Goal: Book appointment/travel/reservation

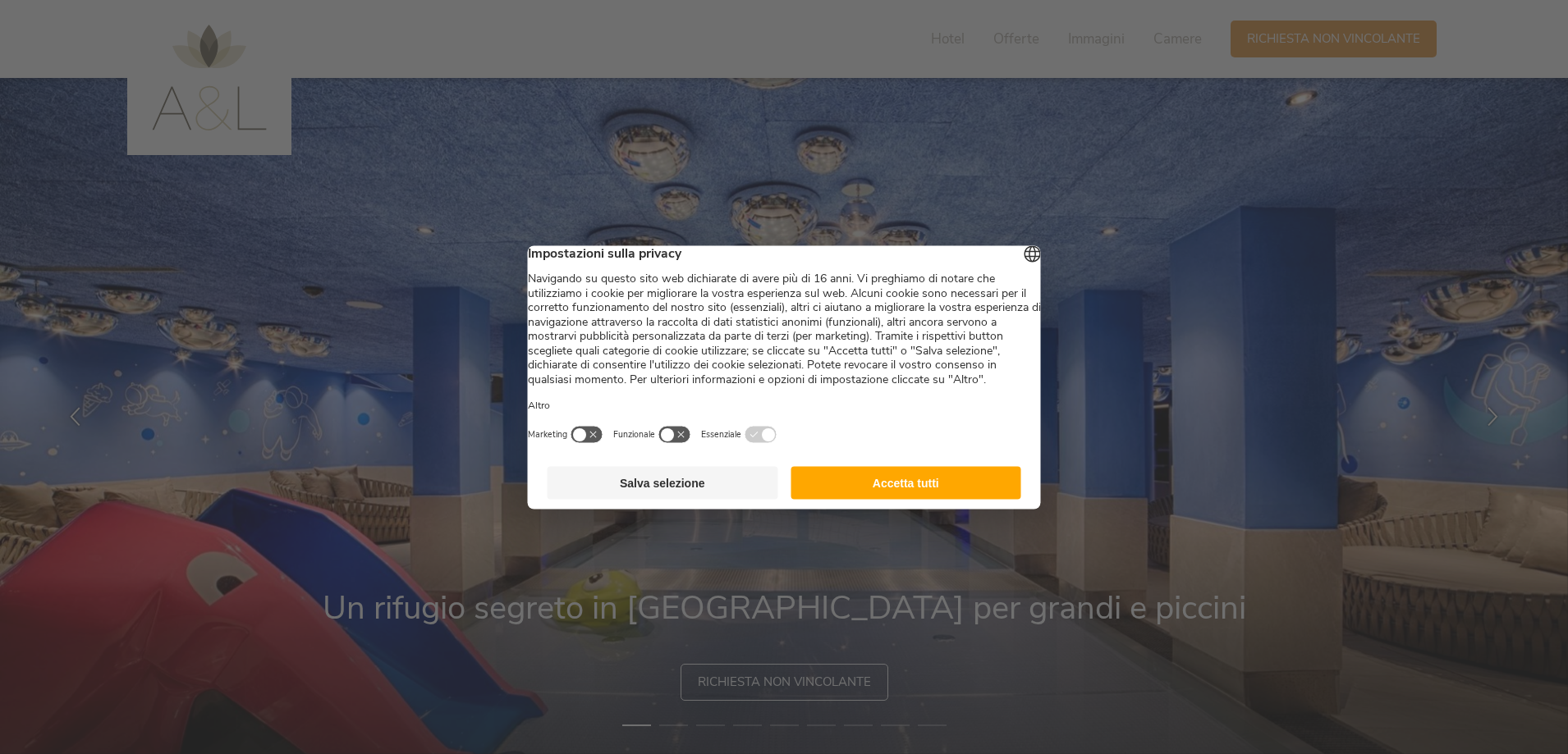
click at [841, 496] on button "Accetta tutti" at bounding box center [906, 482] width 231 height 33
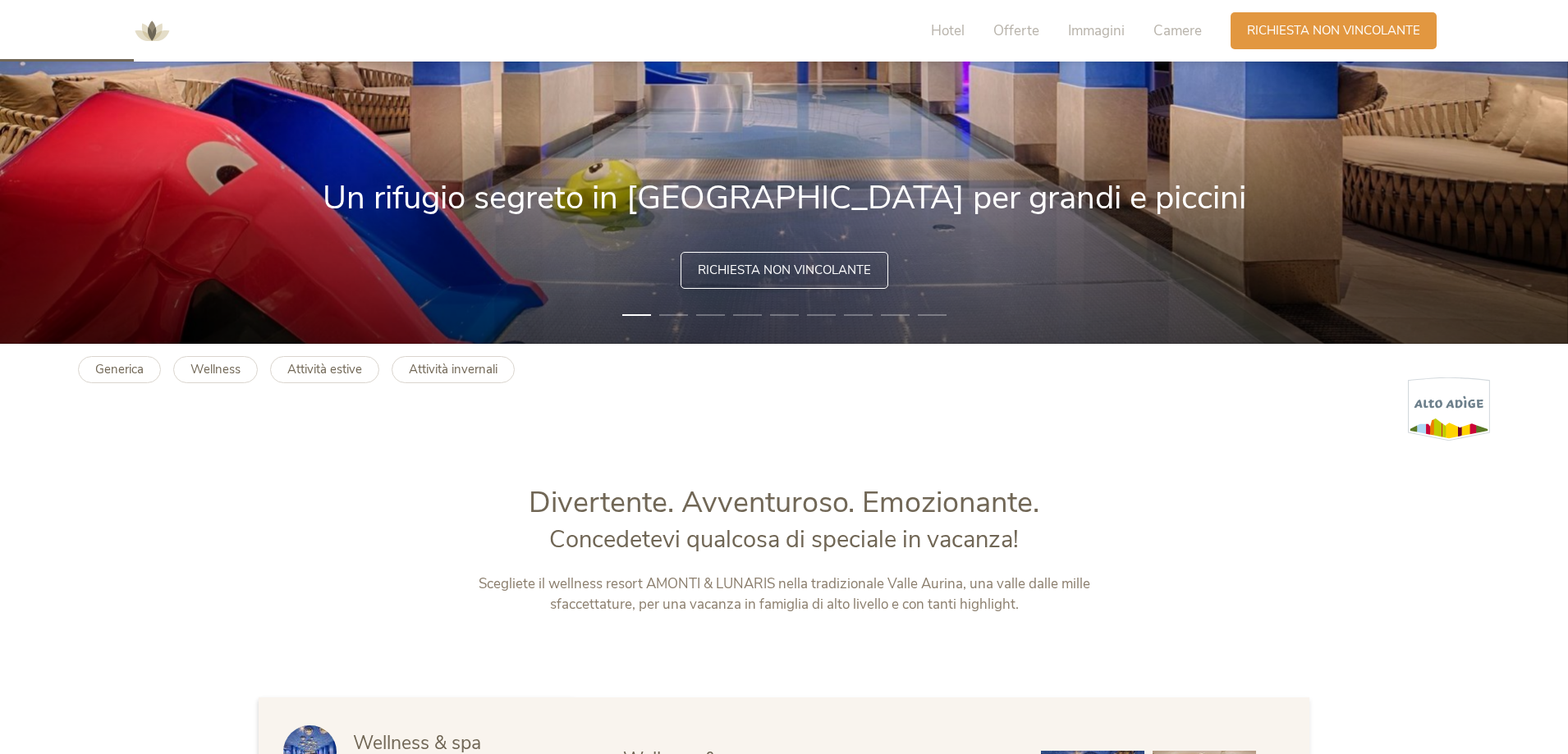
click at [796, 274] on span "Richiesta non vincolante" at bounding box center [784, 270] width 173 height 17
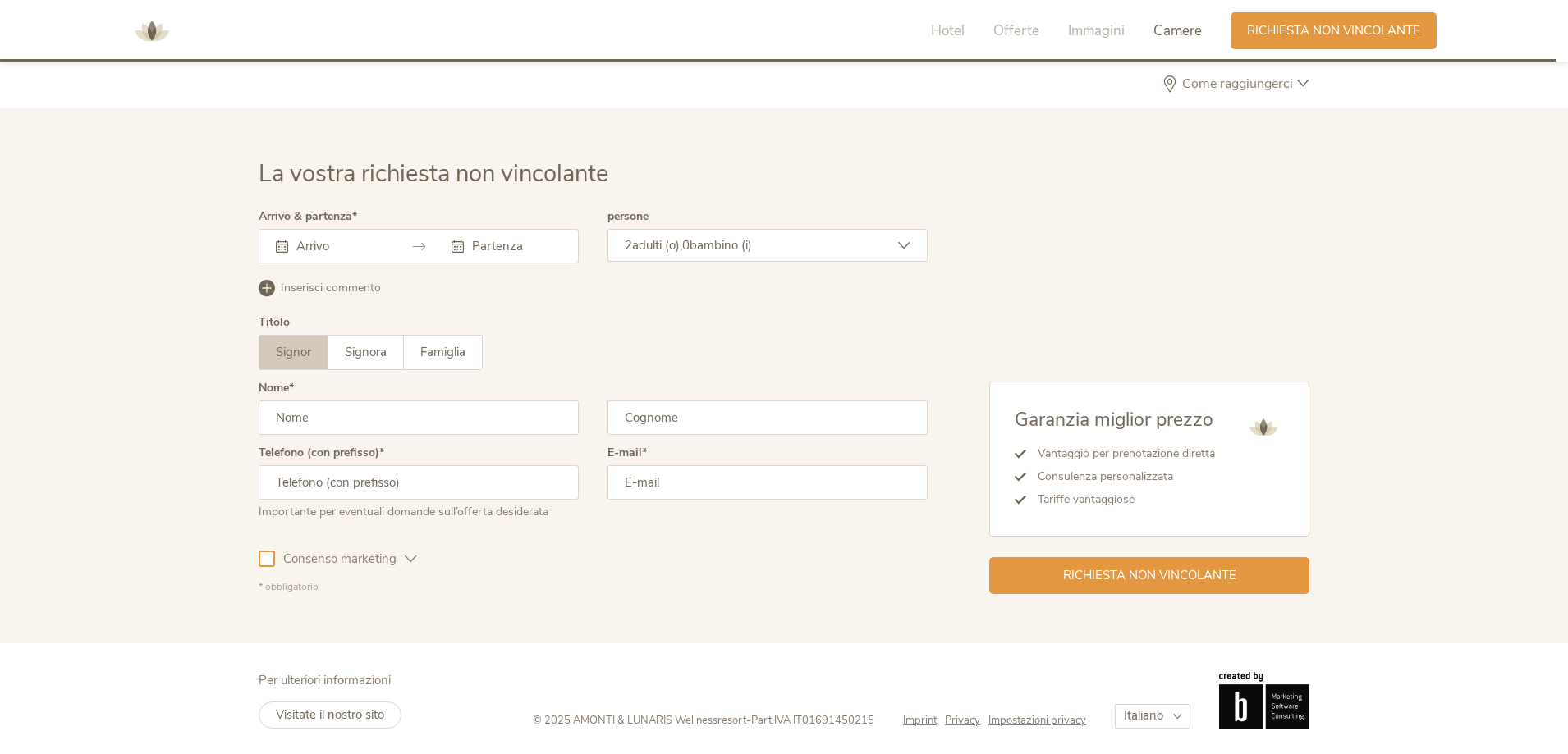
scroll to position [4808, 0]
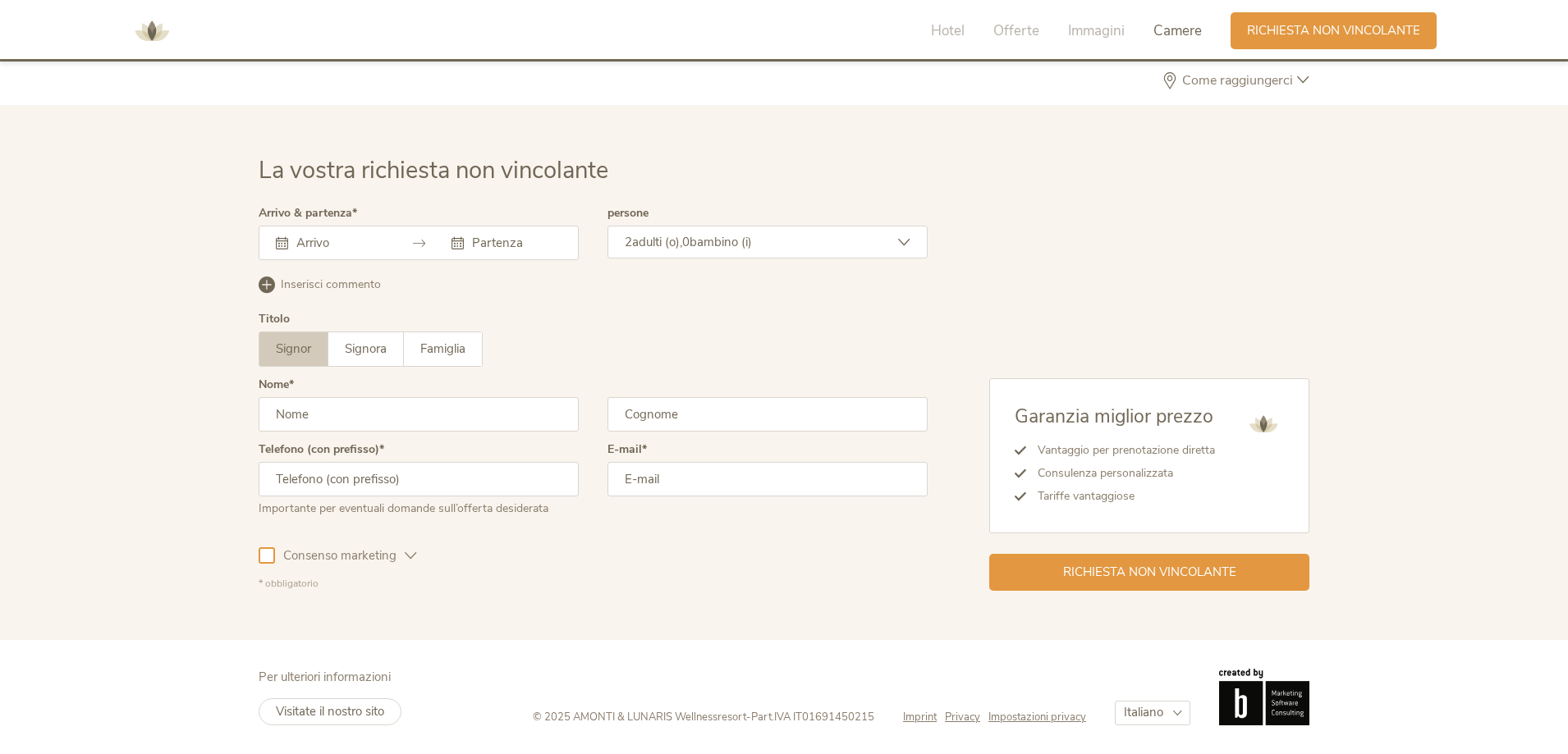
click at [345, 252] on div at bounding box center [418, 242] width 320 height 34
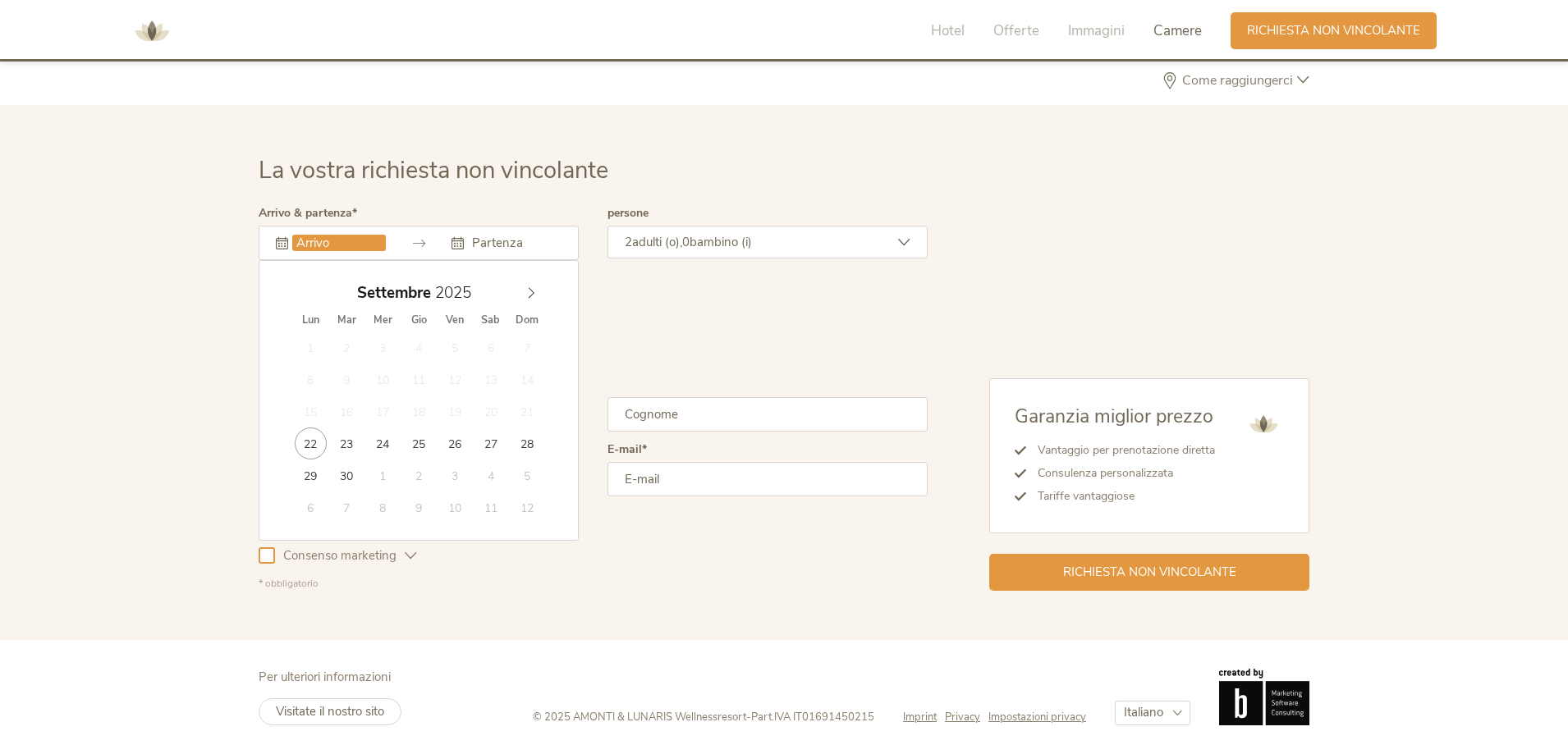
click at [321, 245] on input "text" at bounding box center [339, 243] width 93 height 16
click at [293, 242] on input "[DATE]" at bounding box center [339, 243] width 93 height 16
click at [526, 298] on icon at bounding box center [530, 293] width 12 height 12
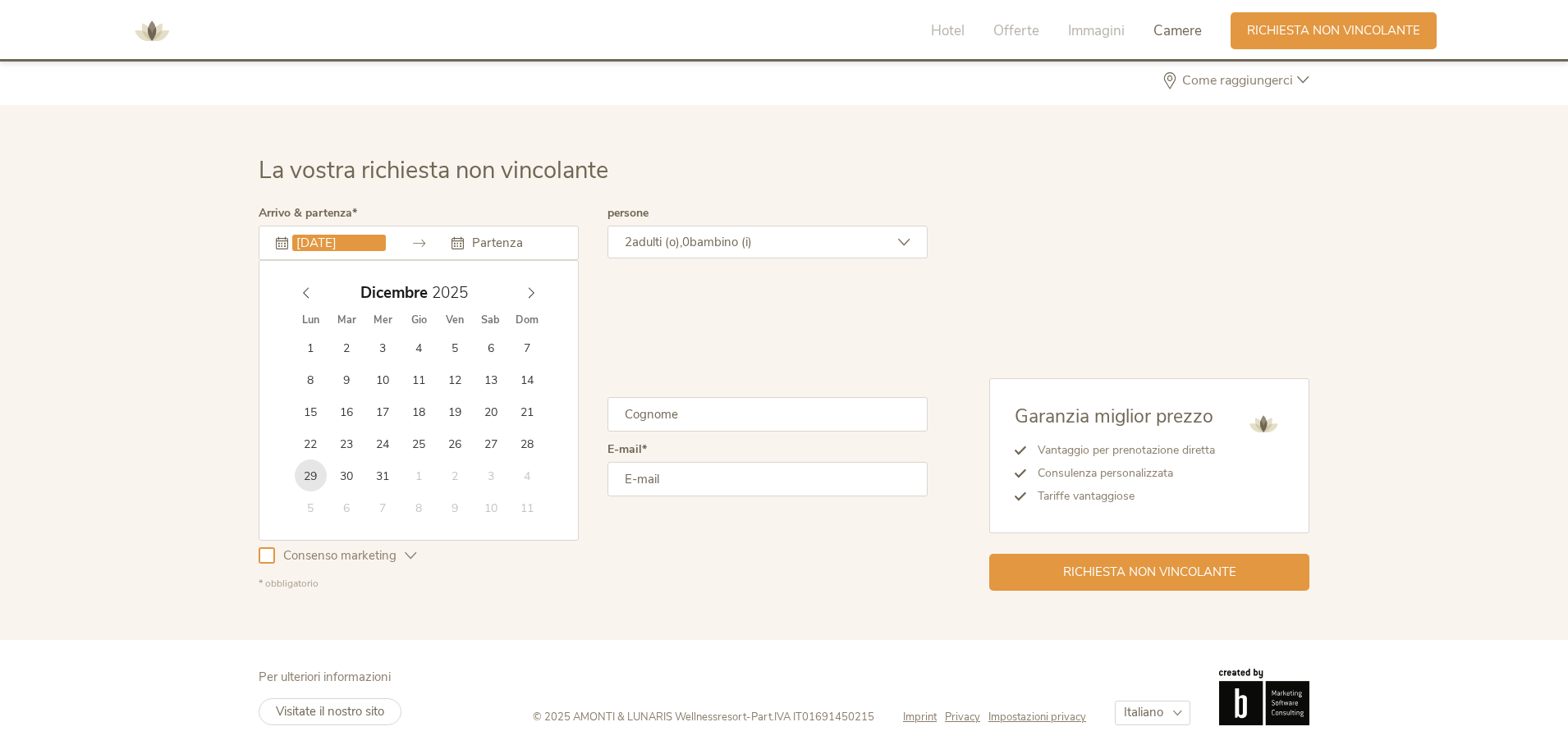
type input "[DATE]"
type input "2026"
click at [528, 285] on span at bounding box center [530, 289] width 28 height 23
type input "[DATE]"
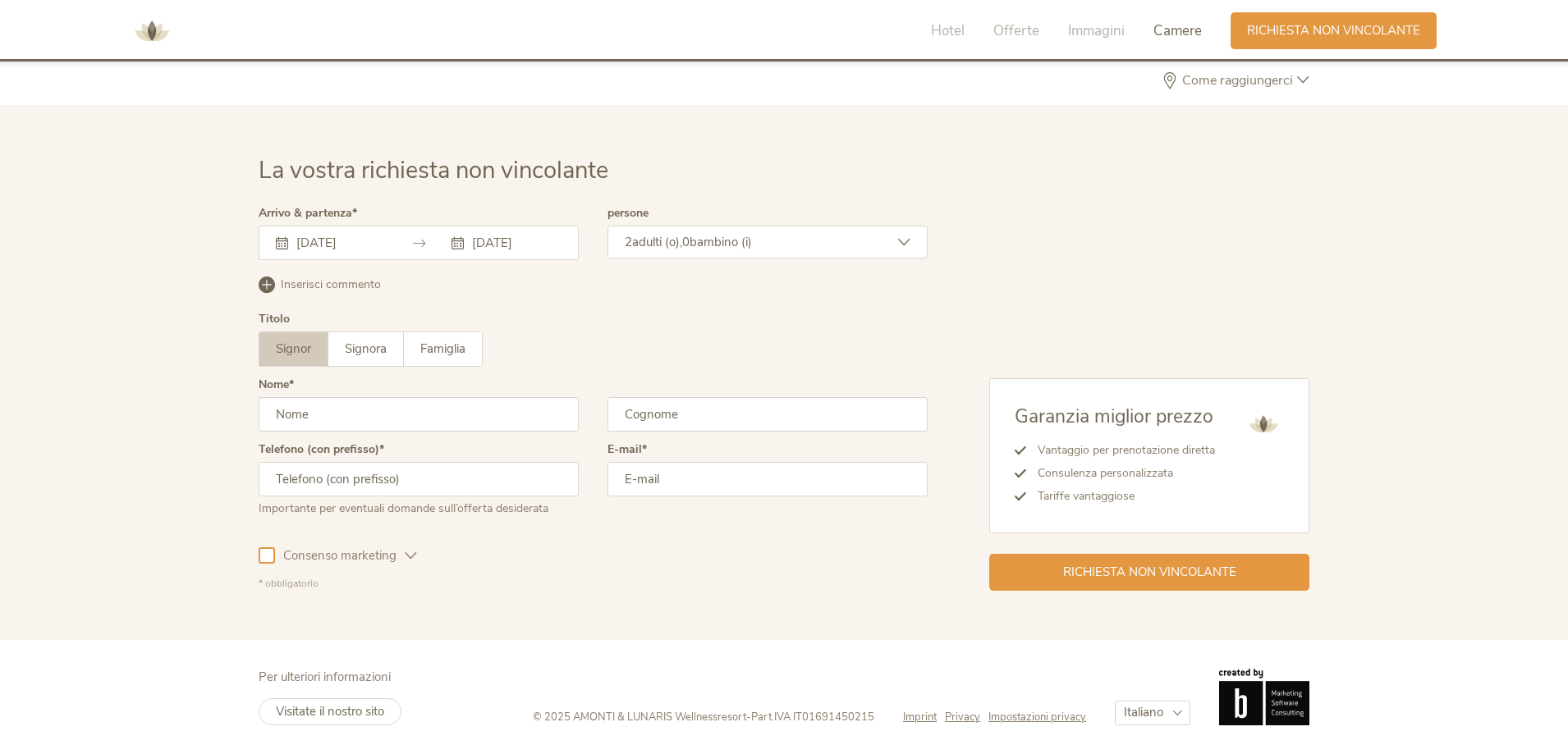
click at [679, 249] on span "adulti (o)," at bounding box center [657, 242] width 50 height 16
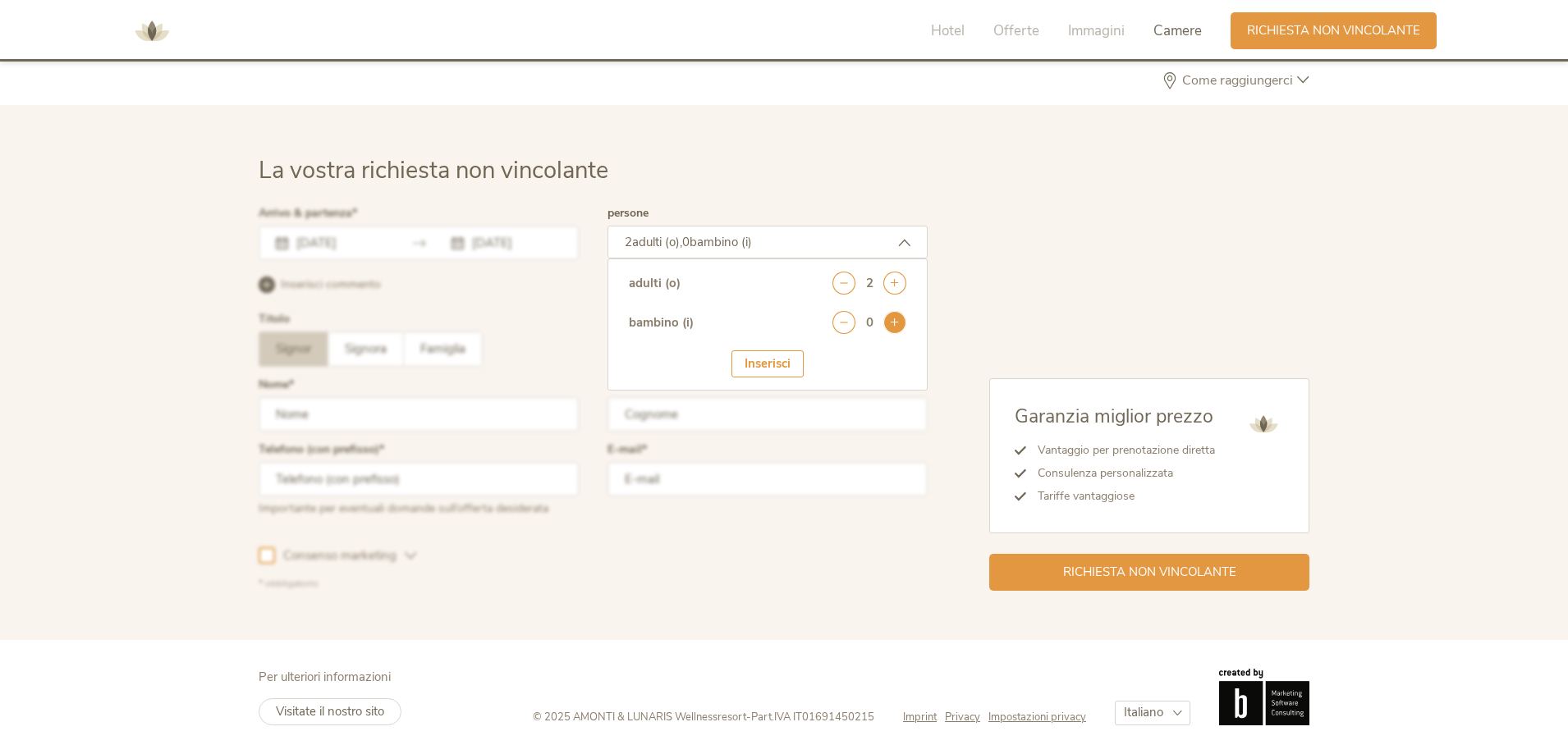
click at [898, 321] on icon at bounding box center [895, 323] width 23 height 23
click at [866, 378] on select "seleziona 0 1 2 3 4 5 6 7 8 9 10 11 12 13 14 15 16 17" at bounding box center [865, 368] width 82 height 27
select select "4"
click at [825, 355] on select "seleziona 0 1 2 3 4 5 6 7 8 9 10 11 12 13 14 15 16 17" at bounding box center [865, 368] width 82 height 27
click at [763, 419] on div "Inserisci" at bounding box center [767, 415] width 72 height 27
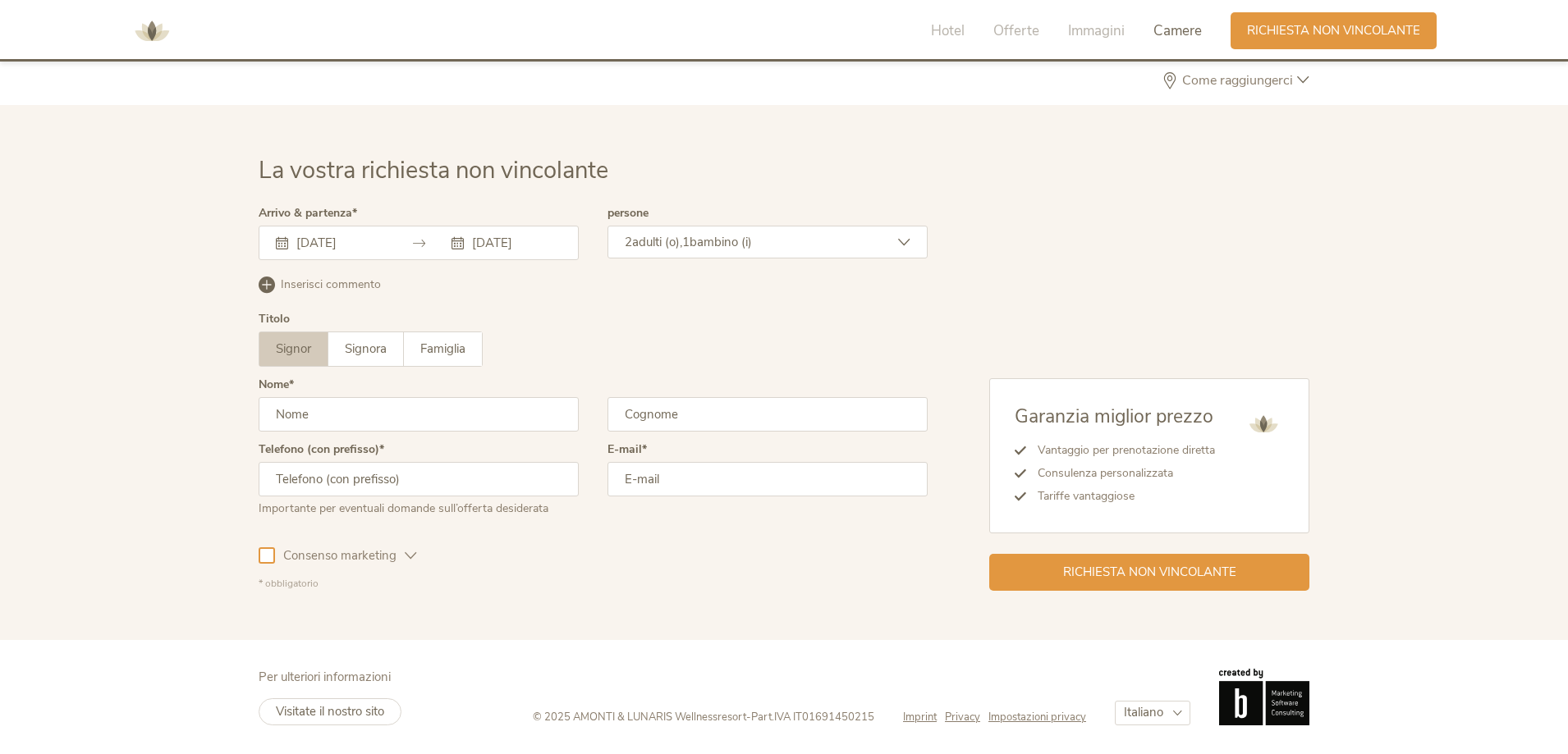
click at [342, 425] on input "text" at bounding box center [418, 415] width 320 height 34
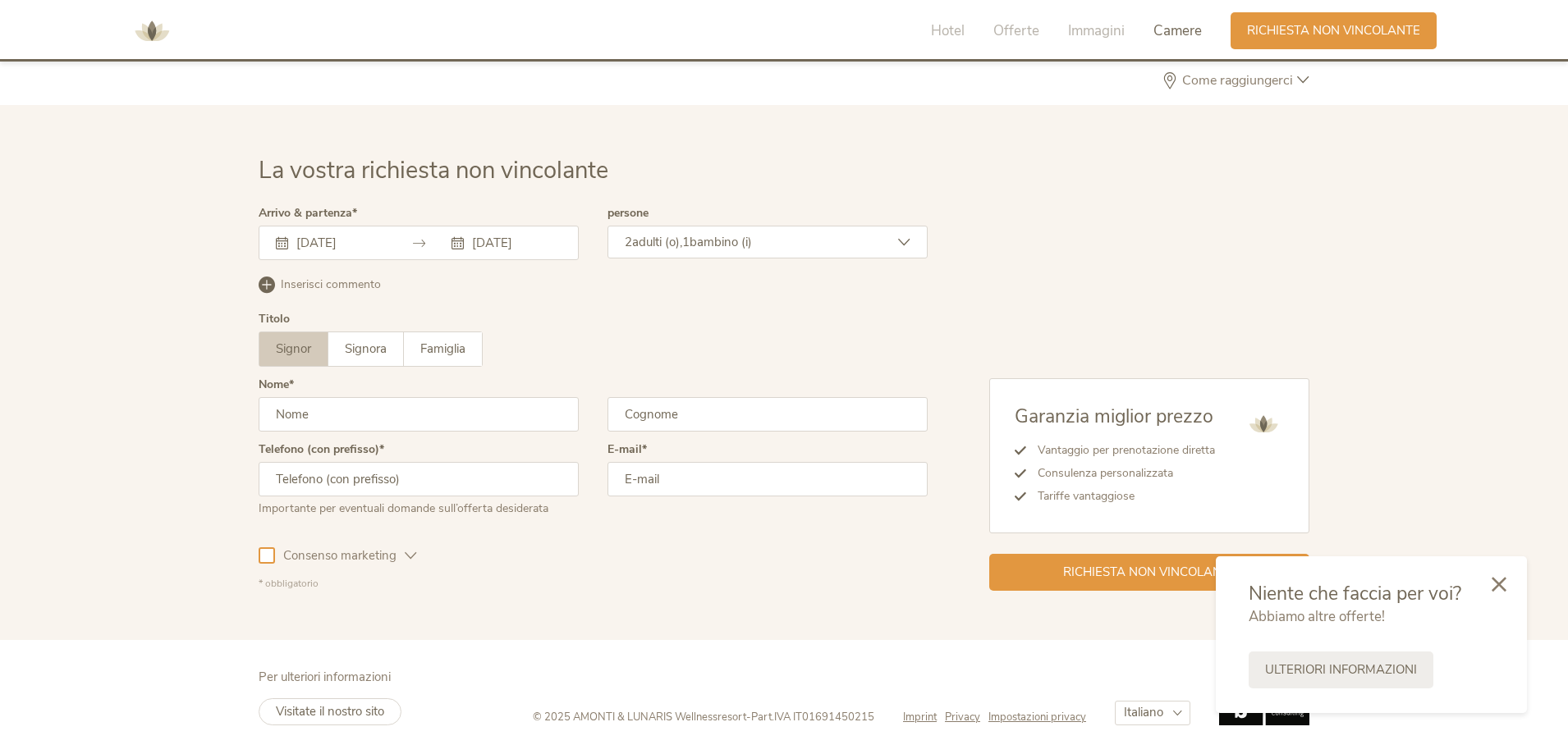
type input "[PERSON_NAME]"
type input "Balacchi"
type input "3391460413"
type input "[EMAIL_ADDRESS][DOMAIN_NAME]"
drag, startPoint x: 463, startPoint y: 474, endPoint x: 456, endPoint y: 416, distance: 58.4
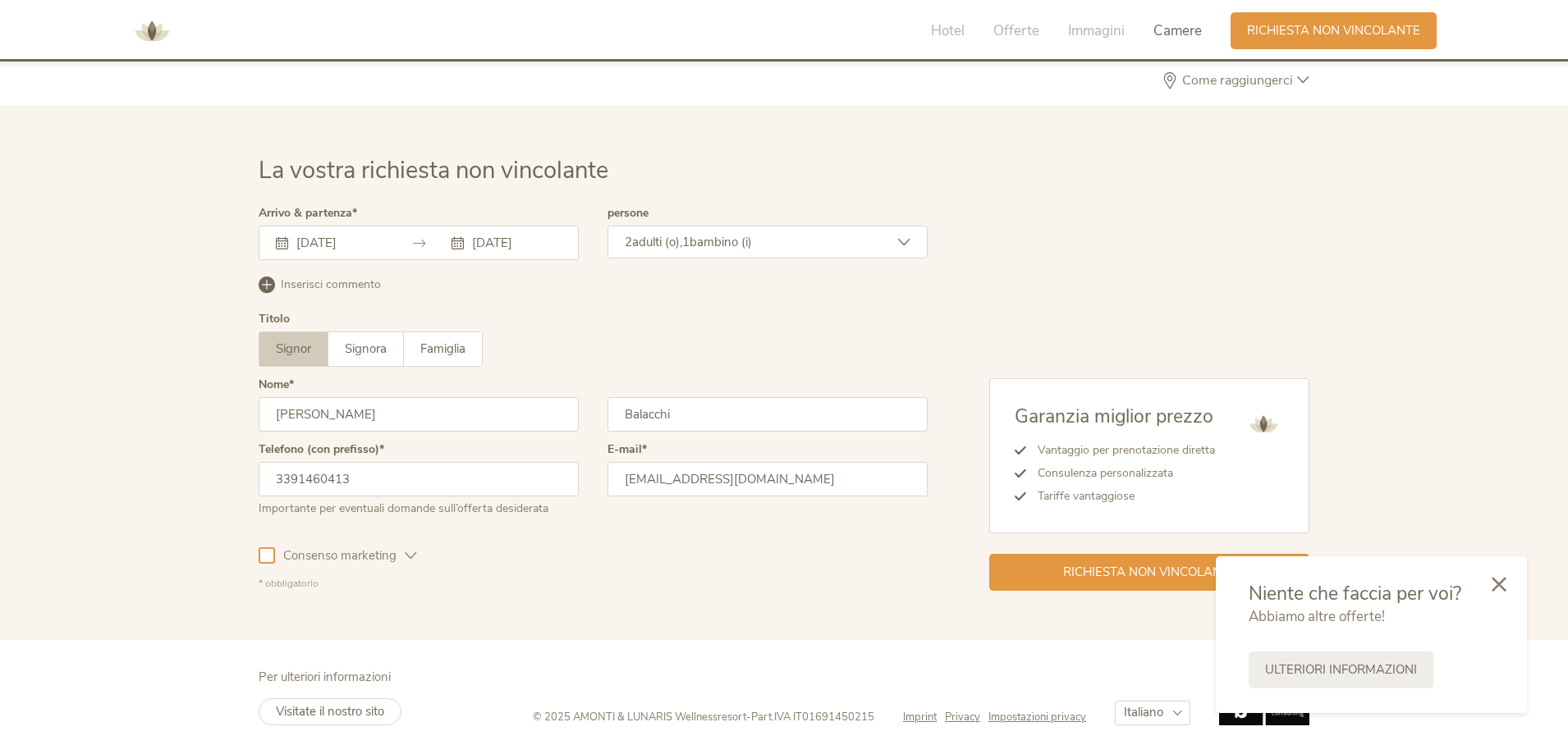
click at [456, 416] on form "Arrivo & partenza [DATE] [DATE] [DATE] Lun Mar Mer Gio Ven Sab Dom 1 2 3 4 5 6 …" at bounding box center [592, 399] width 669 height 382
click at [596, 322] on div "Titolo Signor Signora Famiglia Signor Signora [GEOGRAPHIC_DATA]" at bounding box center [592, 346] width 669 height 66
click at [1045, 563] on div "Richiesta non vincolante" at bounding box center [1149, 570] width 320 height 37
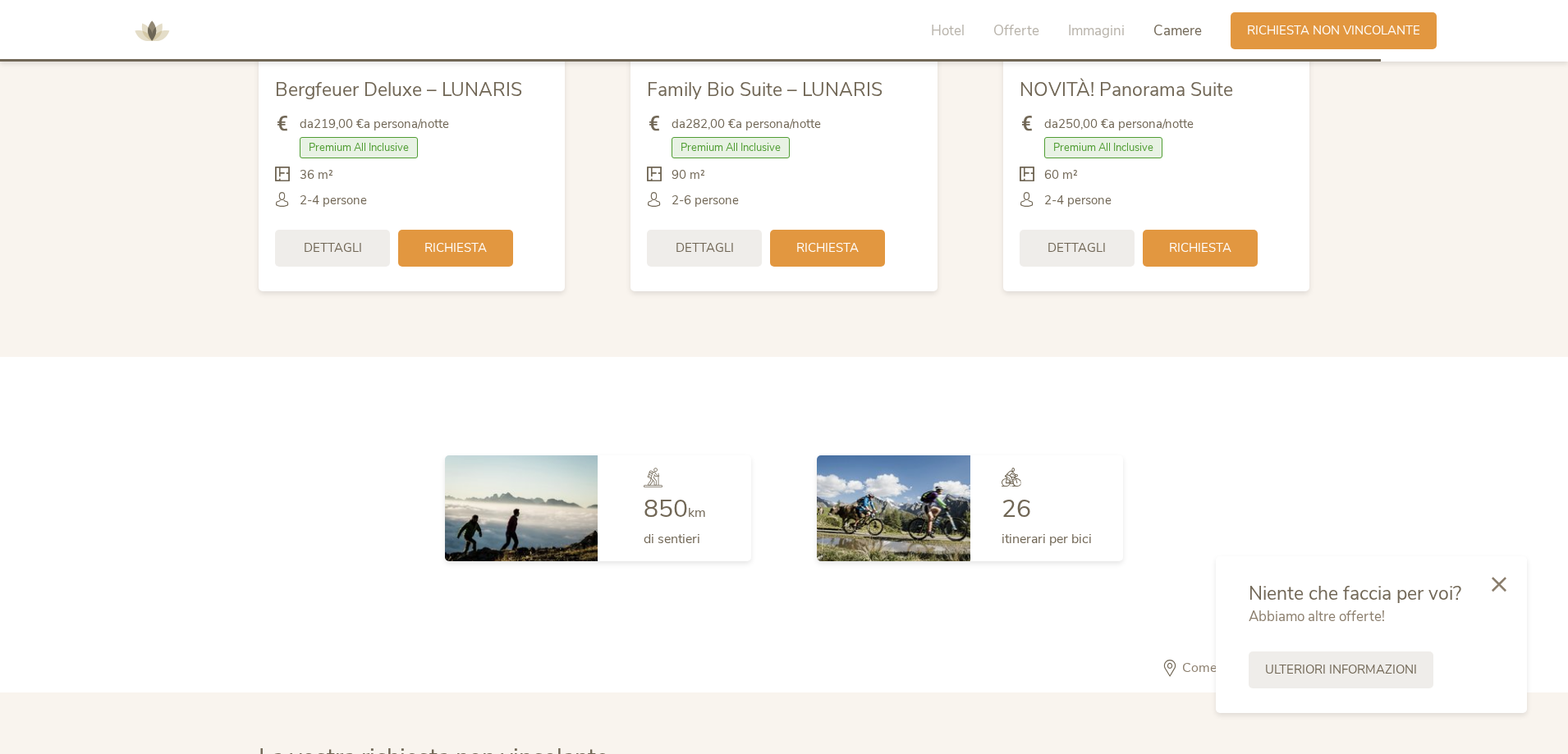
scroll to position [3905, 0]
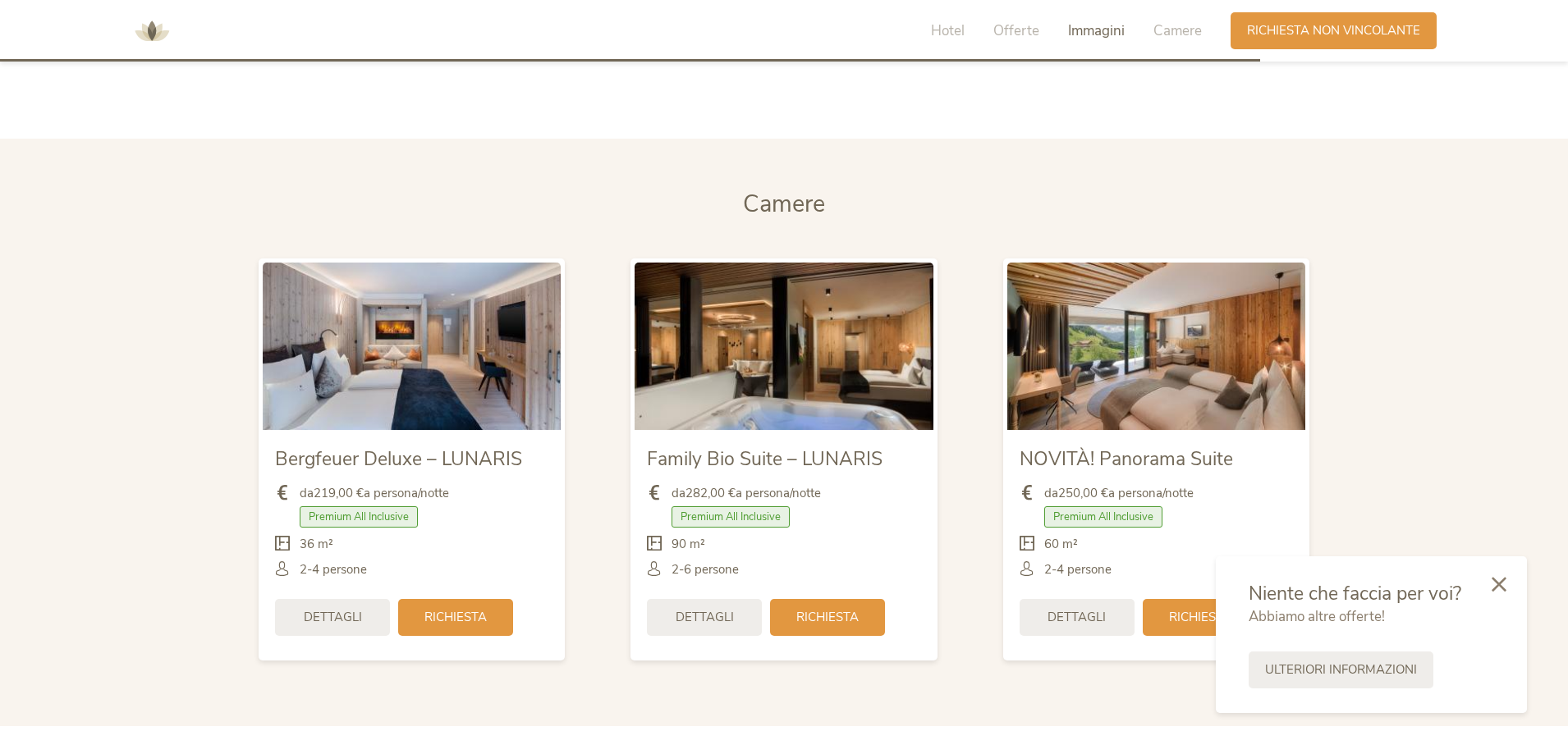
drag, startPoint x: 196, startPoint y: 435, endPoint x: 204, endPoint y: 397, distance: 38.8
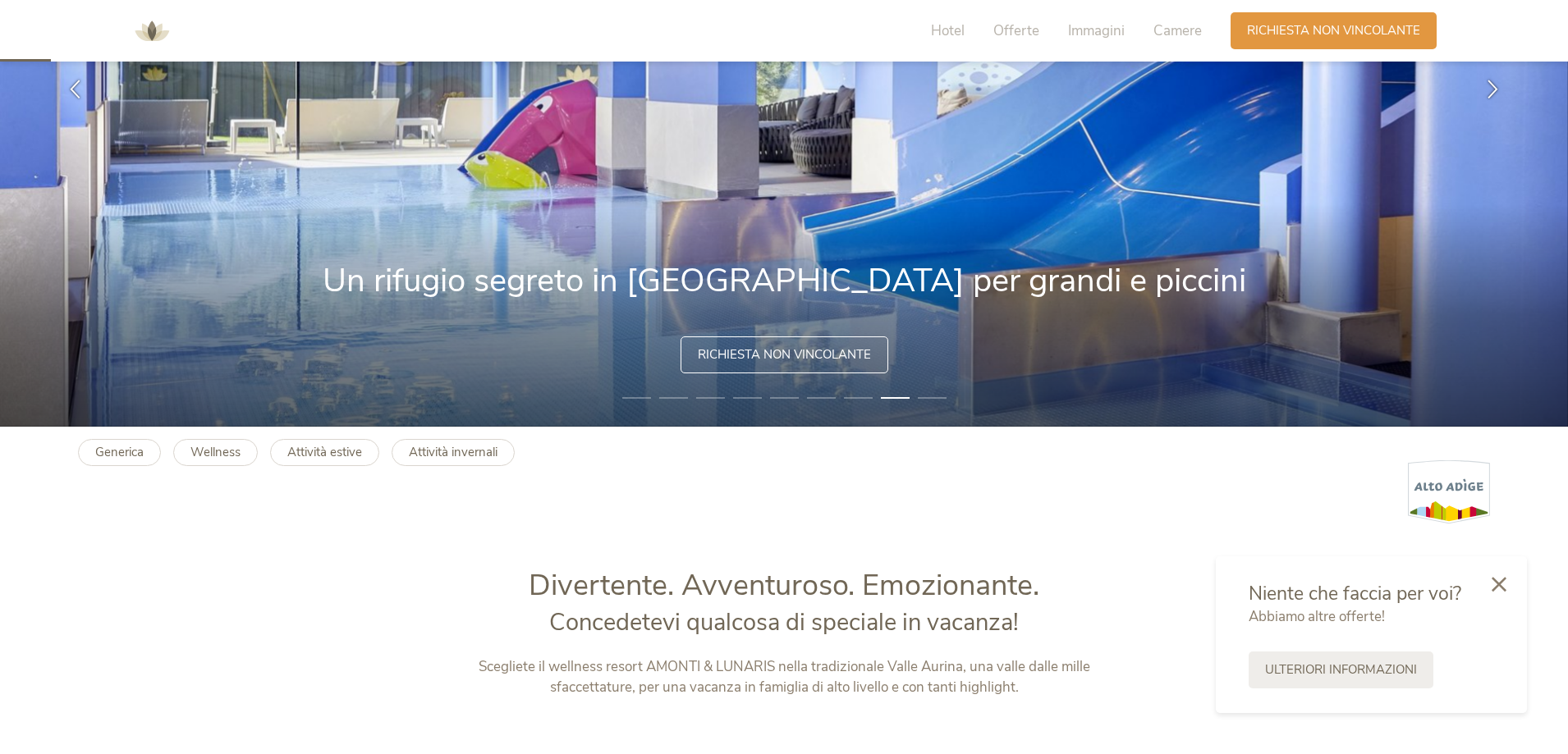
scroll to position [153, 0]
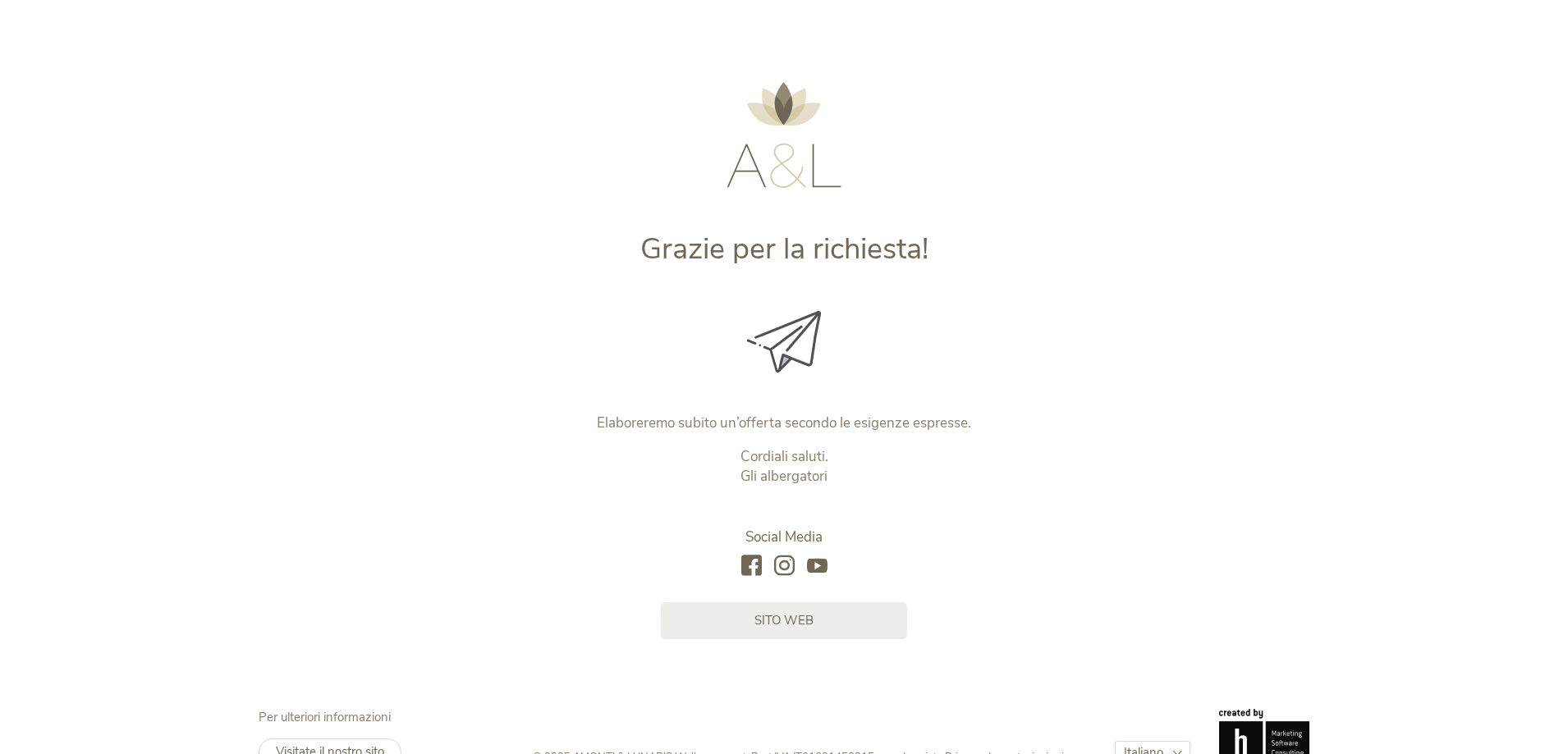
drag, startPoint x: 947, startPoint y: 353, endPoint x: 941, endPoint y: 359, distance: 8.5
drag, startPoint x: 941, startPoint y: 359, endPoint x: 473, endPoint y: 340, distance: 468.4
click at [473, 340] on div at bounding box center [784, 342] width 686 height 62
click at [786, 613] on span "sito web" at bounding box center [784, 618] width 59 height 17
